Goal: Find specific page/section: Find specific page/section

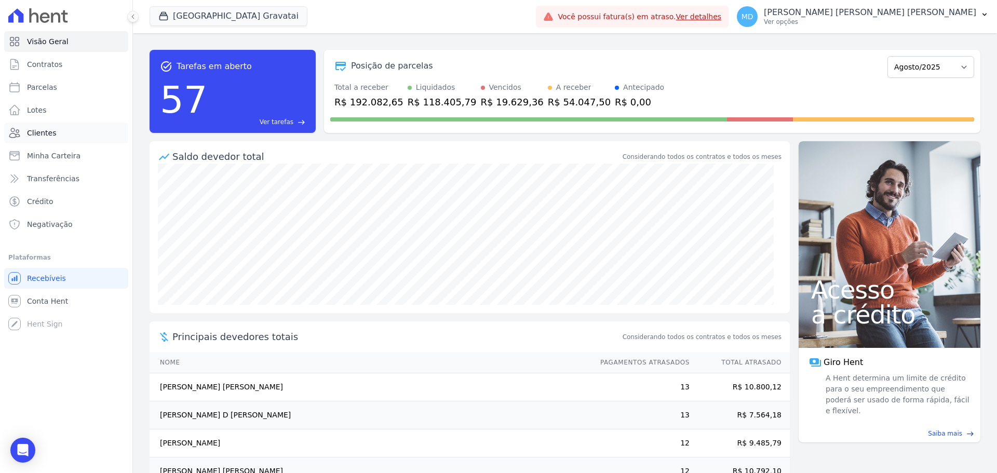
click at [44, 133] on span "Clientes" at bounding box center [41, 133] width 29 height 10
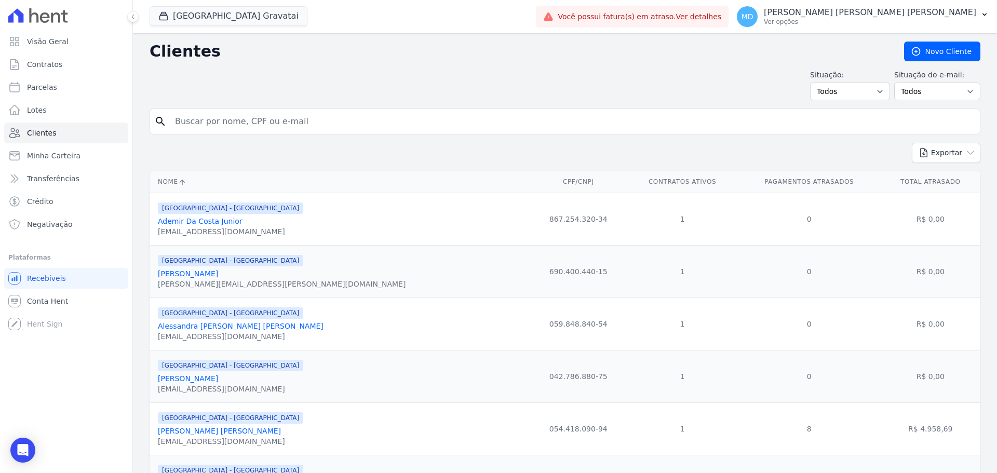
click at [218, 124] on input "search" at bounding box center [572, 121] width 807 height 21
type input "CAROLINA"
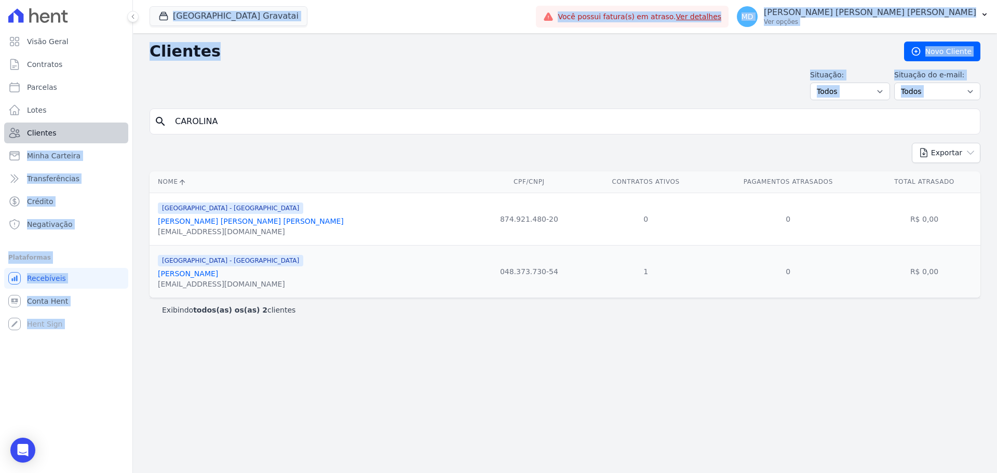
drag, startPoint x: 168, startPoint y: 136, endPoint x: 112, endPoint y: 136, distance: 56.1
click at [112, 136] on div "Visão Geral Contratos [GEOGRAPHIC_DATA] Lotes Clientes Minha Carteira Transferê…" at bounding box center [498, 236] width 997 height 473
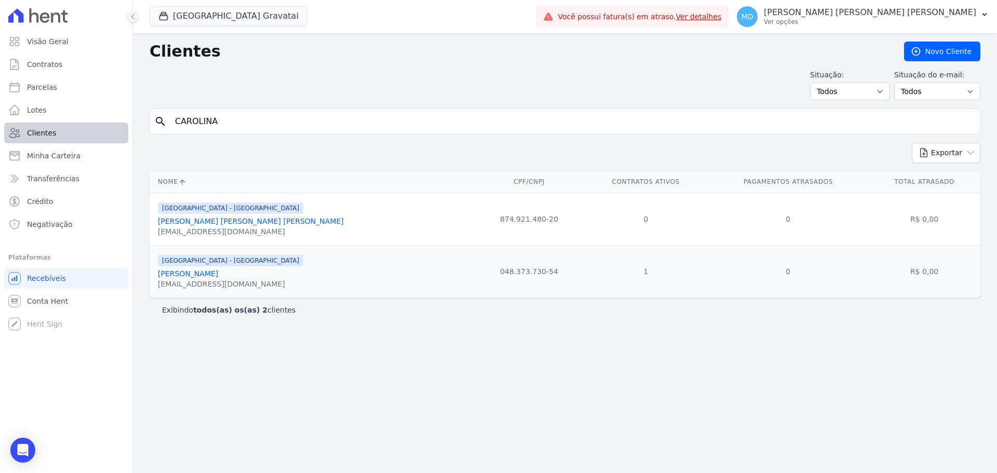
drag, startPoint x: 218, startPoint y: 128, endPoint x: 66, endPoint y: 130, distance: 152.2
click at [66, 130] on div "Visão Geral Contratos [GEOGRAPHIC_DATA] Lotes Clientes Minha Carteira Transferê…" at bounding box center [498, 236] width 997 height 473
type input "CARINA"
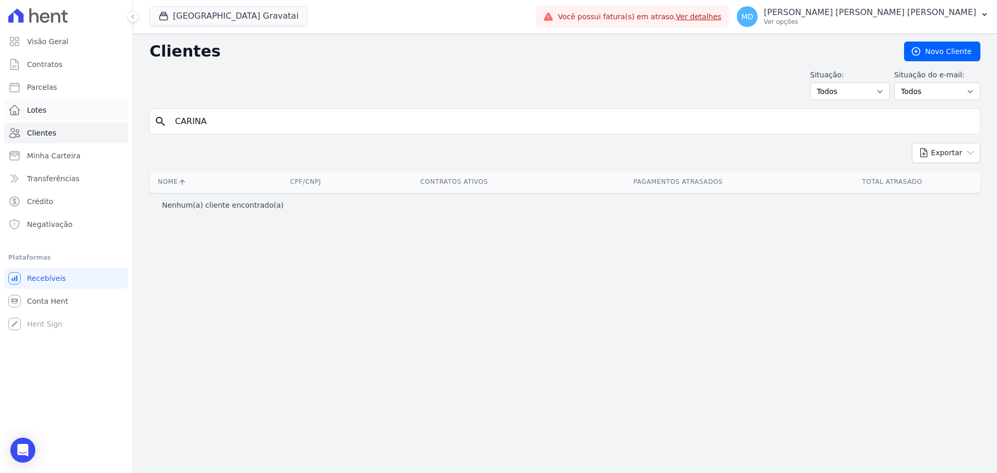
drag, startPoint x: 222, startPoint y: 122, endPoint x: 69, endPoint y: 119, distance: 153.2
click at [69, 119] on div "Visão Geral Contratos [GEOGRAPHIC_DATA] Lotes Clientes Minha Carteira Transferê…" at bounding box center [498, 236] width 997 height 473
type input "CAROLINA"
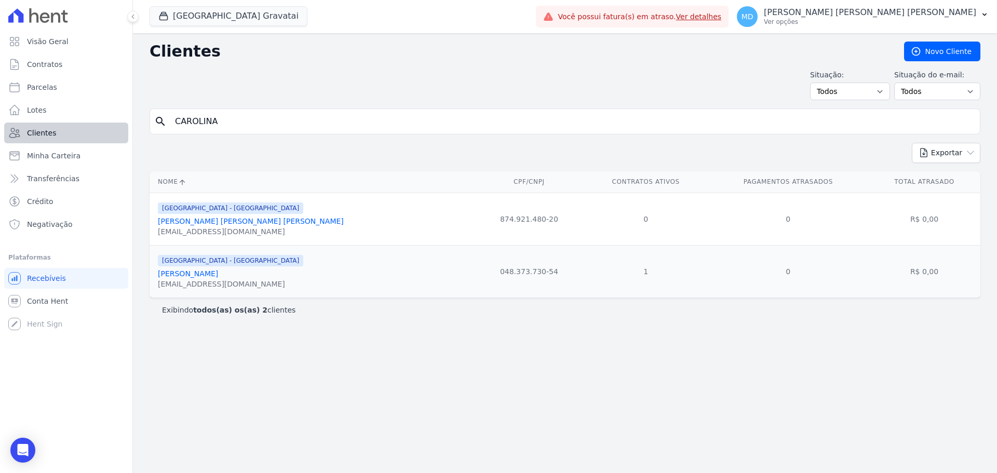
drag, startPoint x: 182, startPoint y: 126, endPoint x: 84, endPoint y: 134, distance: 98.5
click at [89, 135] on div "Visão Geral Contratos [GEOGRAPHIC_DATA] Lotes Clientes Minha Carteira Transferê…" at bounding box center [498, 236] width 997 height 473
type input "c"
type input "[PERSON_NAME]"
drag, startPoint x: 263, startPoint y: 126, endPoint x: 37, endPoint y: 143, distance: 226.5
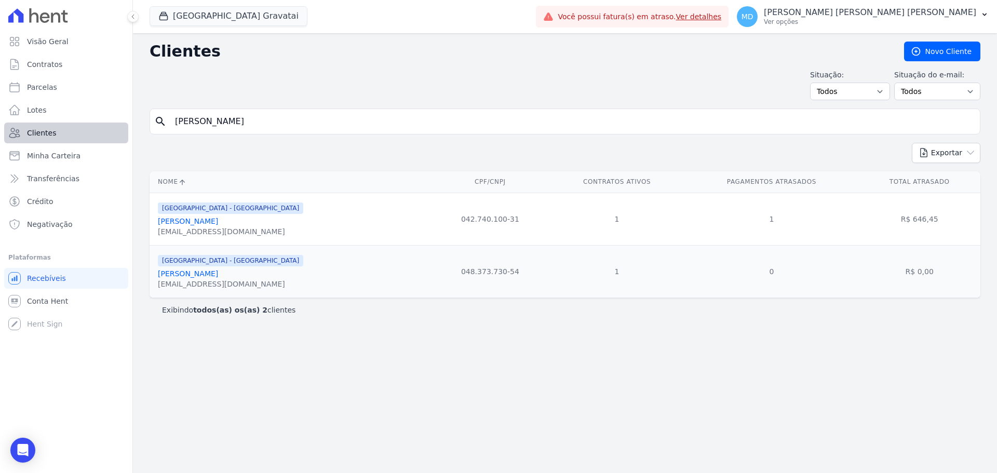
click at [39, 142] on div "Visão Geral Contratos [GEOGRAPHIC_DATA] Lotes Clientes Minha Carteira Transferê…" at bounding box center [498, 236] width 997 height 473
type input "ALESSANDRA"
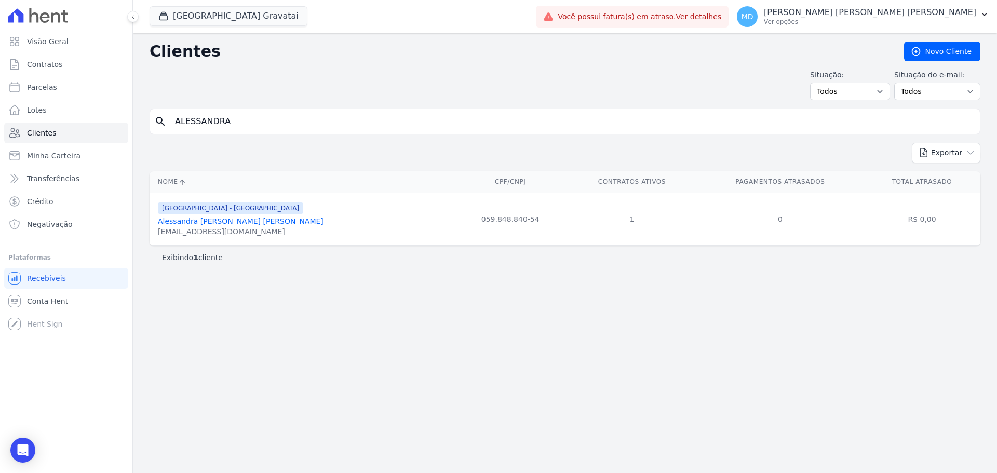
click at [244, 223] on link "Alessandra [PERSON_NAME] [PERSON_NAME]" at bounding box center [241, 221] width 166 height 8
click at [465, 363] on div "Clientes [GEOGRAPHIC_DATA] Situação: Todos Adimplentes Inadimplentes Situação d…" at bounding box center [565, 253] width 864 height 440
